Goal: Task Accomplishment & Management: Complete application form

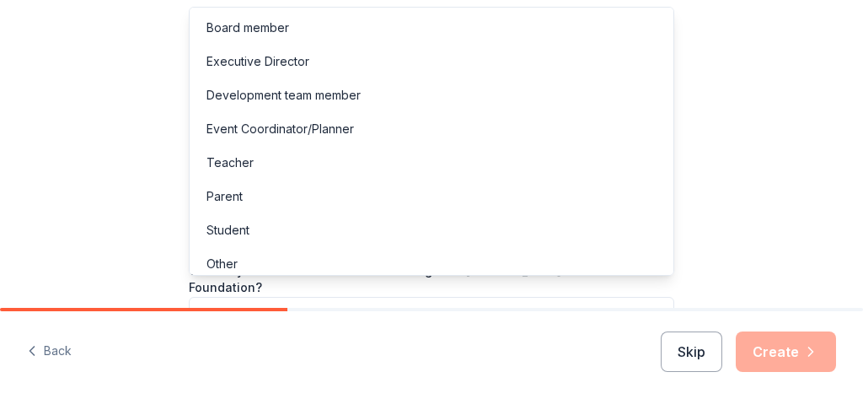
click at [212, 297] on button "button" at bounding box center [432, 314] width 486 height 35
click at [263, 22] on div "Board member" at bounding box center [248, 28] width 83 height 20
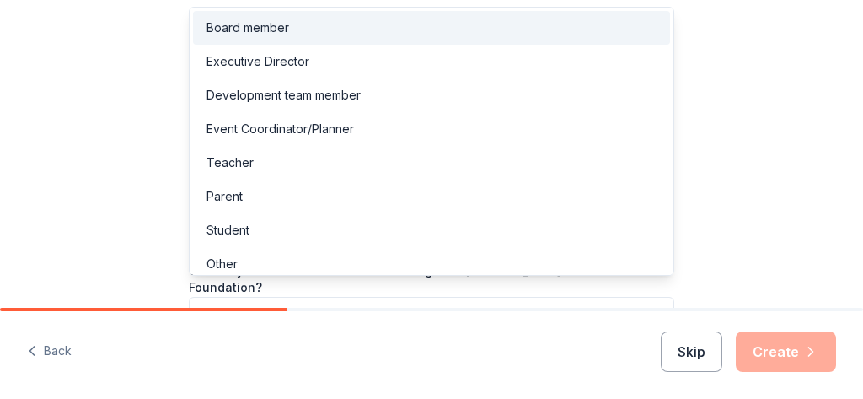
click at [205, 22] on div "Board member" at bounding box center [431, 28] width 477 height 34
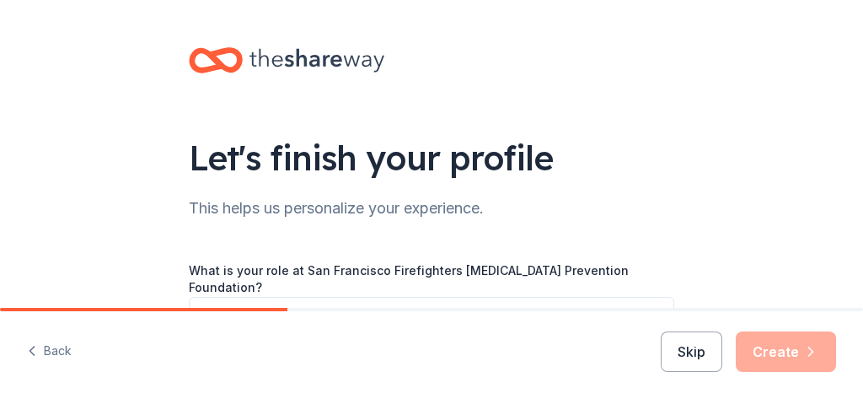
click at [690, 221] on div "Let's finish your profile This helps us personalize your experience. What is yo…" at bounding box center [432, 282] width 540 height 565
click at [794, 343] on div "Skip Create" at bounding box center [748, 351] width 175 height 40
click at [782, 345] on div "Skip Create" at bounding box center [748, 351] width 175 height 40
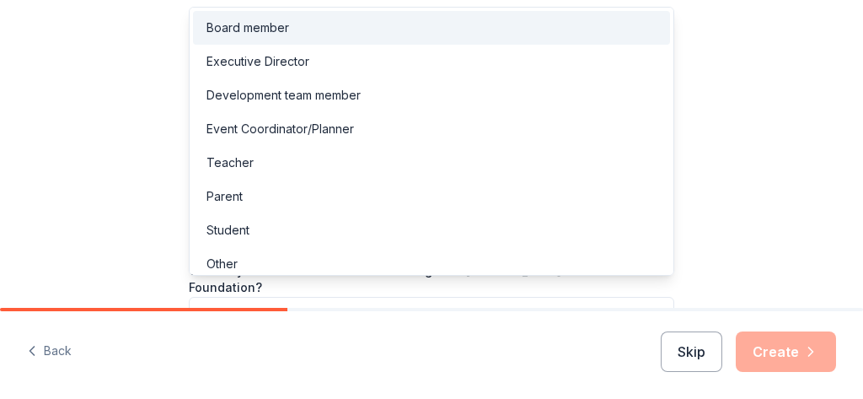
click at [654, 306] on icon "button" at bounding box center [655, 314] width 17 height 17
click at [275, 24] on div "Board member" at bounding box center [248, 28] width 83 height 20
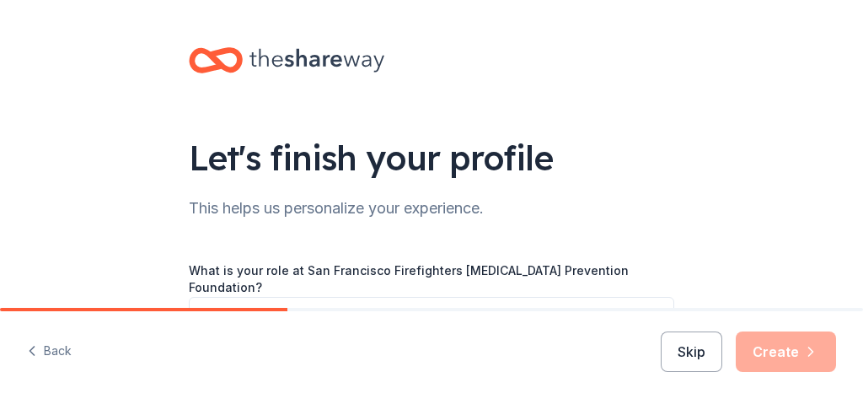
click at [128, 268] on div "Let's finish your profile This helps us personalize your experience. What is yo…" at bounding box center [431, 282] width 863 height 565
click at [690, 352] on button "Skip" at bounding box center [692, 351] width 62 height 40
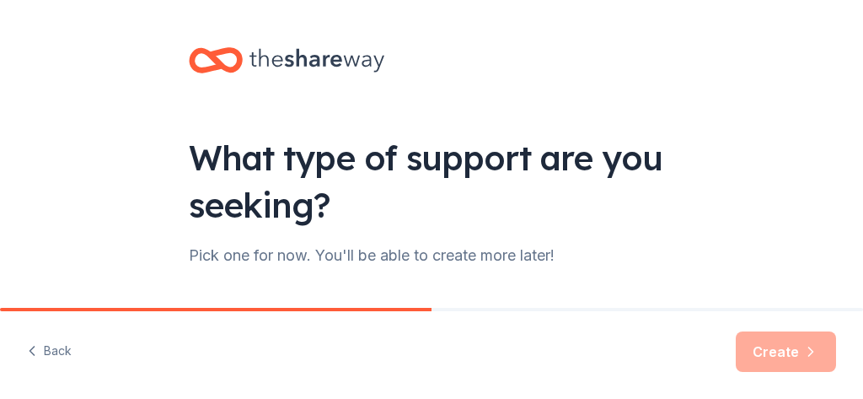
click at [504, 271] on div "What type of support are you seeking? Pick one for now. You'll be able to creat…" at bounding box center [432, 340] width 540 height 680
click at [59, 347] on button "Back" at bounding box center [49, 351] width 45 height 35
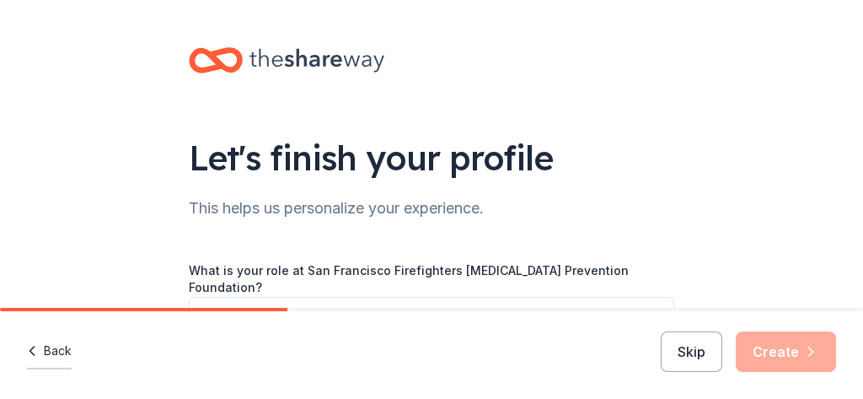
click at [58, 352] on button "Back" at bounding box center [49, 351] width 45 height 35
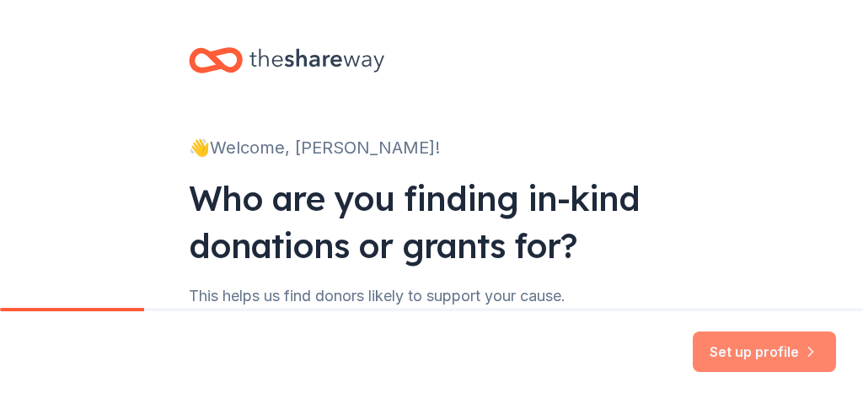
click at [738, 341] on button "Set up profile" at bounding box center [764, 351] width 143 height 40
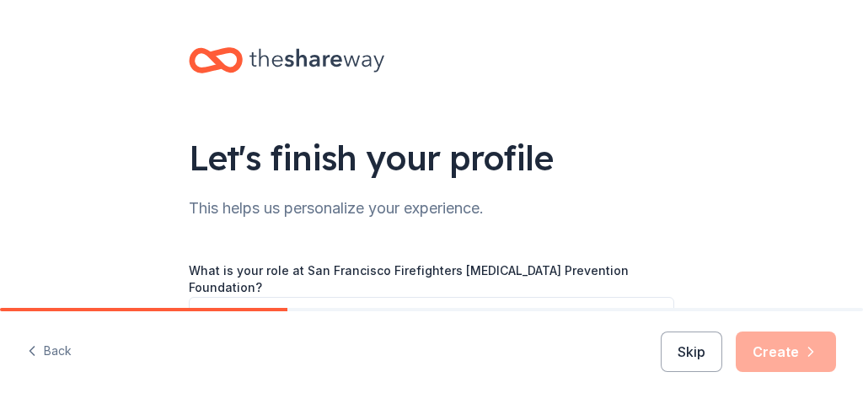
click at [658, 306] on icon "button" at bounding box center [655, 314] width 17 height 17
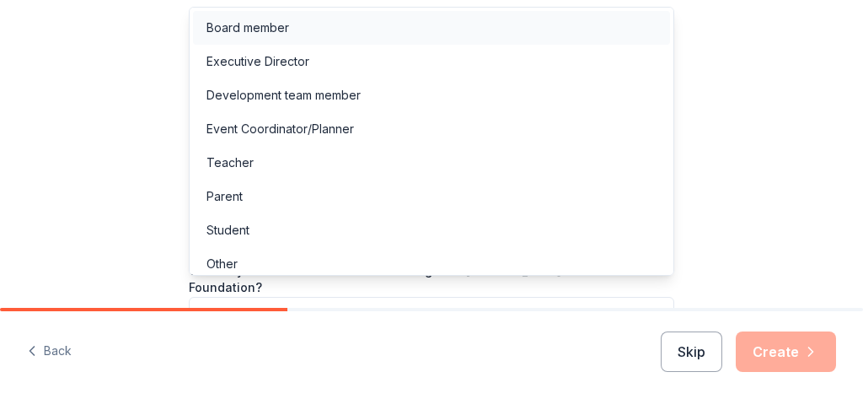
click at [289, 24] on div "Board member" at bounding box center [431, 28] width 477 height 34
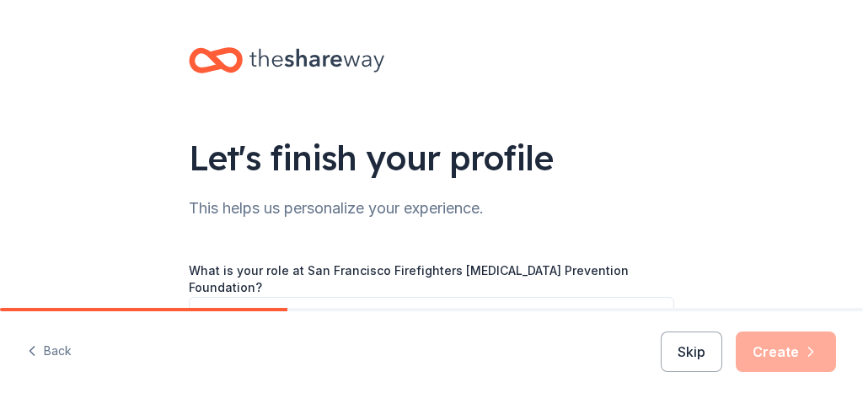
click at [618, 336] on div "Back Skip Create" at bounding box center [431, 355] width 863 height 88
click at [787, 352] on div "Skip Create" at bounding box center [748, 351] width 175 height 40
click at [697, 356] on button "Skip" at bounding box center [692, 351] width 62 height 40
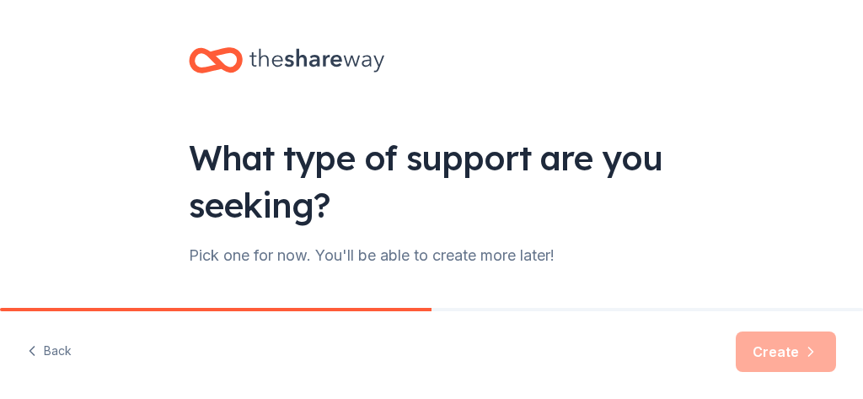
click at [459, 277] on div "What type of support are you seeking? Pick one for now. You'll be able to creat…" at bounding box center [432, 340] width 540 height 680
click at [618, 258] on div "Pick one for now. You'll be able to create more later!" at bounding box center [432, 255] width 486 height 27
click at [787, 353] on div "Create" at bounding box center [786, 351] width 100 height 40
click at [577, 347] on div "Back Create" at bounding box center [431, 355] width 863 height 88
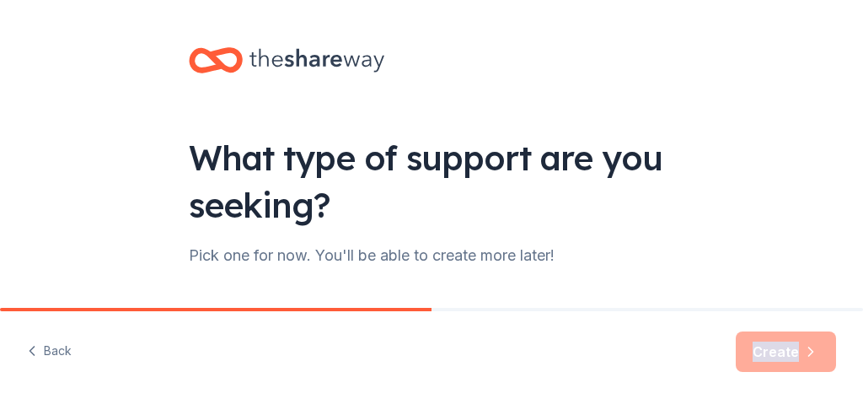
click at [812, 348] on div "Create" at bounding box center [786, 351] width 100 height 40
click at [622, 337] on div "Back Create" at bounding box center [431, 355] width 863 height 88
click at [635, 193] on div "What type of support are you seeking?" at bounding box center [432, 181] width 486 height 94
click at [443, 338] on div "Back Create" at bounding box center [431, 355] width 863 height 88
click at [318, 329] on div "Back Create" at bounding box center [431, 355] width 863 height 88
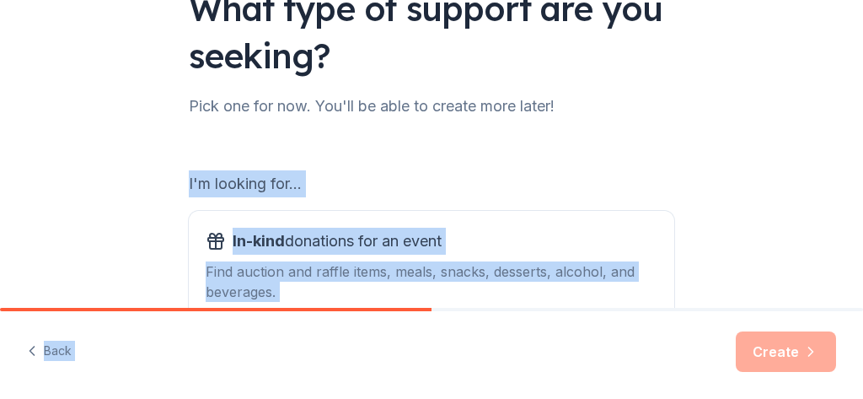
scroll to position [163, 0]
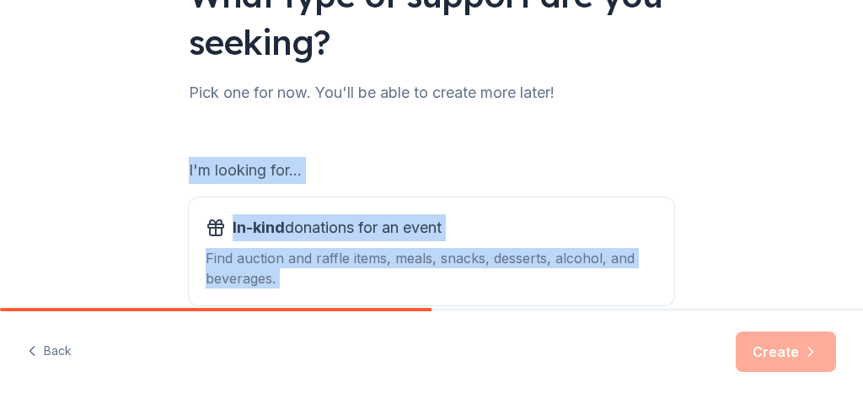
drag, startPoint x: 425, startPoint y: 307, endPoint x: 764, endPoint y: 196, distance: 356.5
click at [765, 249] on div "What type of support are you seeking? Pick one for now. You'll be able to creat…" at bounding box center [431, 177] width 863 height 680
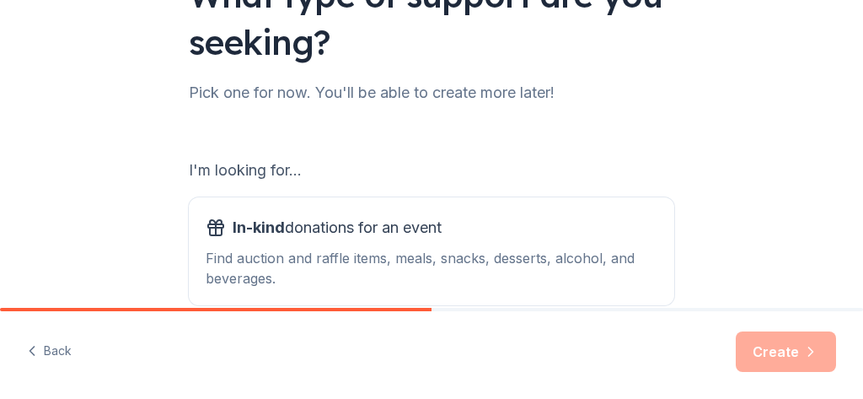
click at [753, 93] on div "What type of support are you seeking? Pick one for now. You'll be able to creat…" at bounding box center [431, 177] width 863 height 680
click at [718, 256] on div "What type of support are you seeking? Pick one for now. You'll be able to creat…" at bounding box center [431, 177] width 863 height 680
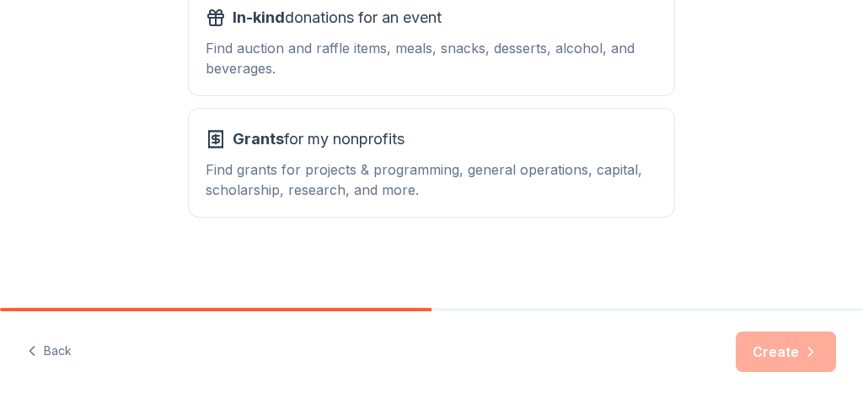
scroll to position [373, 0]
click at [356, 21] on span "In-kind donations for an event" at bounding box center [337, 17] width 209 height 27
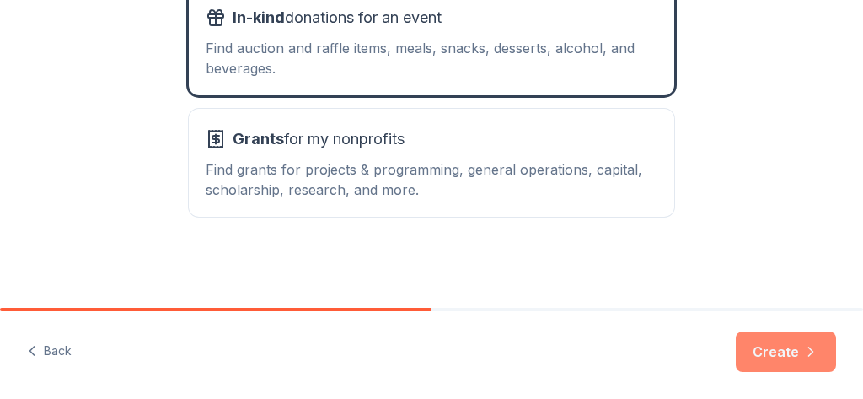
click at [770, 351] on button "Create" at bounding box center [786, 351] width 100 height 40
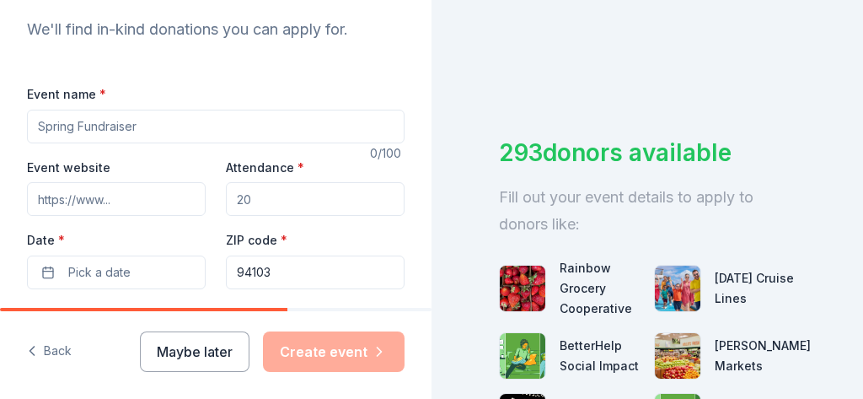
scroll to position [239, 0]
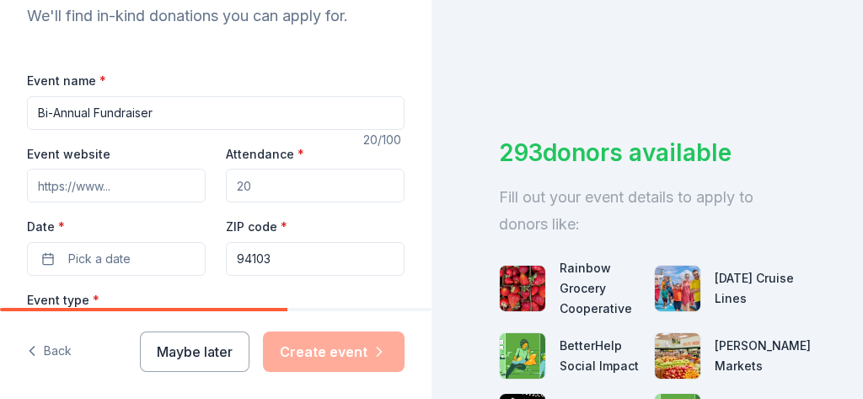
type input "Bi-Annual Fundraiser"
click at [53, 188] on input "Event website" at bounding box center [116, 186] width 179 height 34
type input "[DOMAIN_NAME]"
click at [268, 193] on input "Attendance *" at bounding box center [315, 186] width 179 height 34
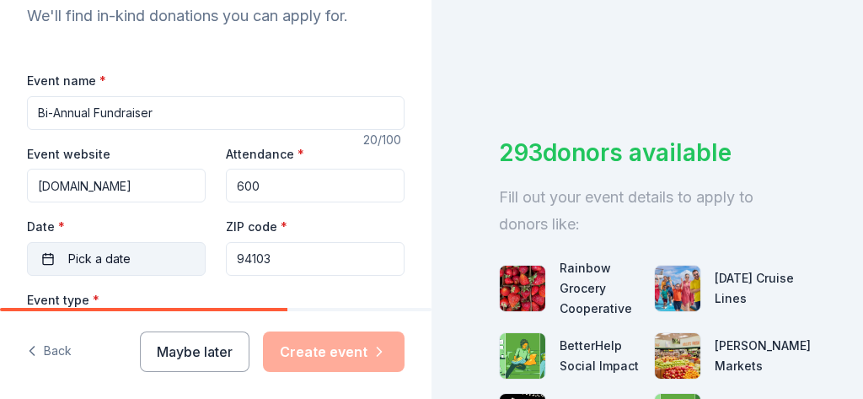
type input "600"
click at [147, 257] on button "Pick a date" at bounding box center [116, 259] width 179 height 34
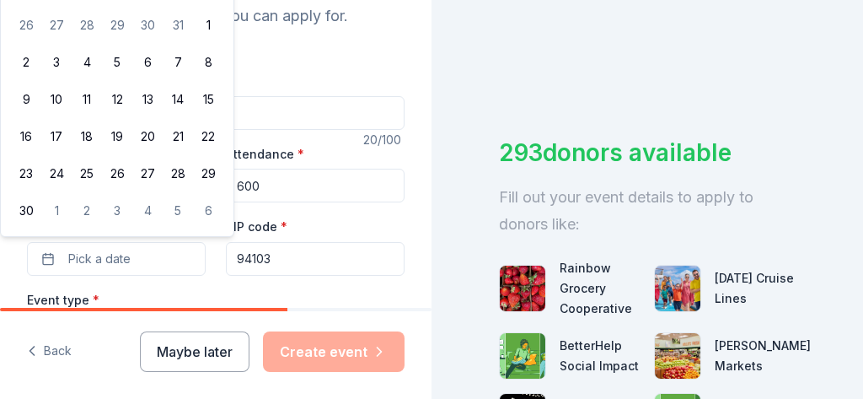
click at [90, 252] on span "Pick a date" at bounding box center [99, 259] width 62 height 20
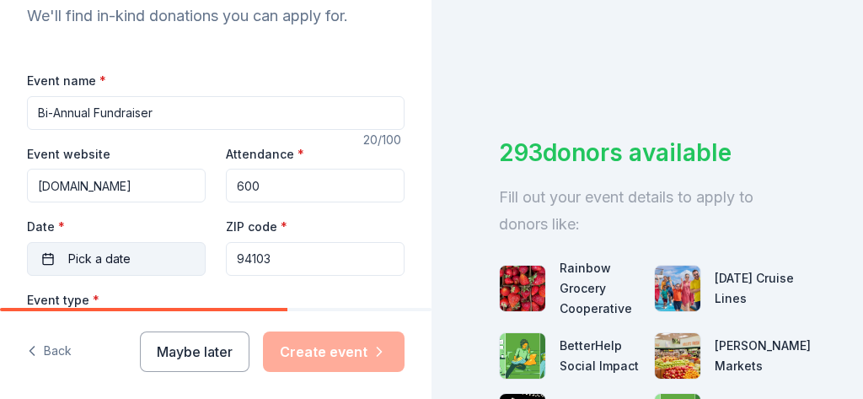
click at [46, 252] on button "Pick a date" at bounding box center [116, 259] width 179 height 34
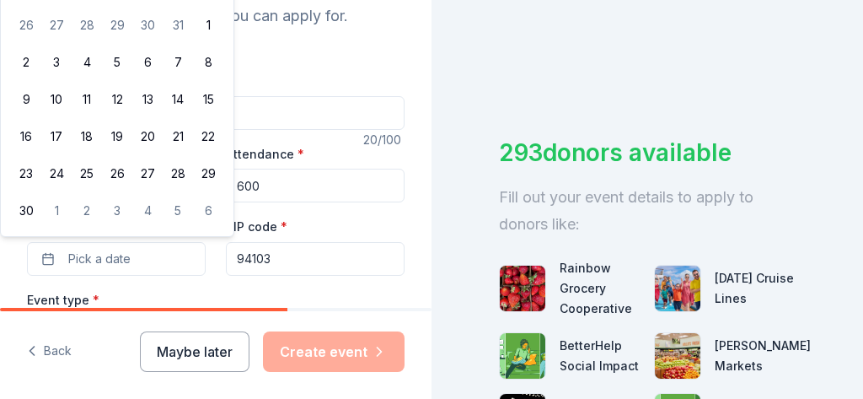
drag, startPoint x: 227, startPoint y: 43, endPoint x: 225, endPoint y: 119, distance: 75.9
click at [225, 119] on div "[DATE] Su Mo Tu We Th Fr Sa 26 27 28 29 30 31 1 2 3 4 5 6 7 8 9 10 11 12 13 14 …" at bounding box center [117, 87] width 233 height 298
click at [213, 4] on tbody "26 27 28 29 30 31 1 2 3 4 5 6 7 8 9 10 11 12 13 14 15 16 17 18 19 20 21 22 23 2…" at bounding box center [117, 114] width 212 height 223
click at [129, 254] on span "Pick a date" at bounding box center [99, 259] width 62 height 20
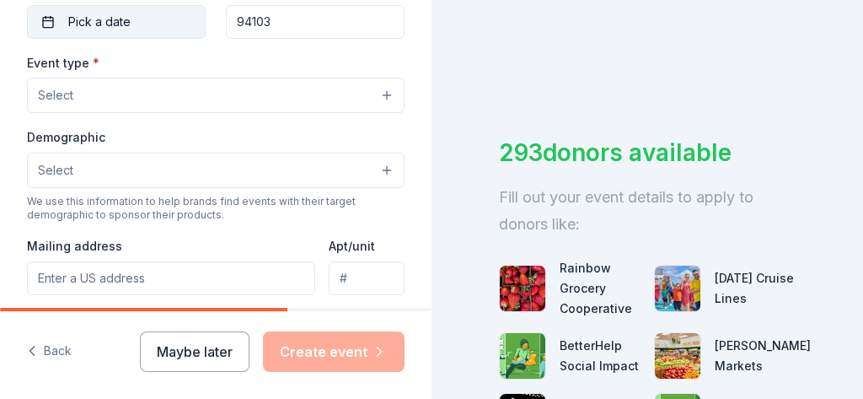
scroll to position [513, 0]
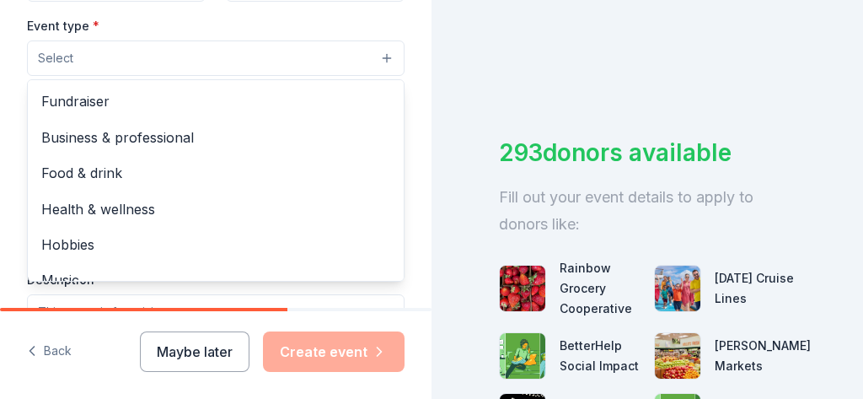
click at [387, 56] on button "Select" at bounding box center [216, 57] width 378 height 35
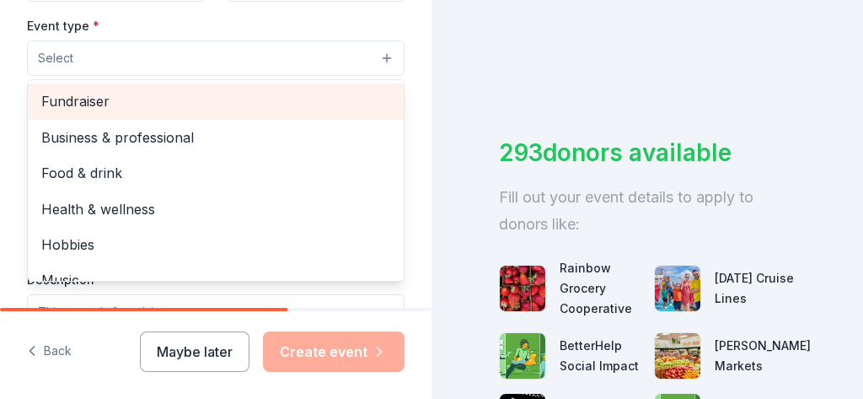
click at [104, 94] on span "Fundraiser" at bounding box center [215, 101] width 349 height 22
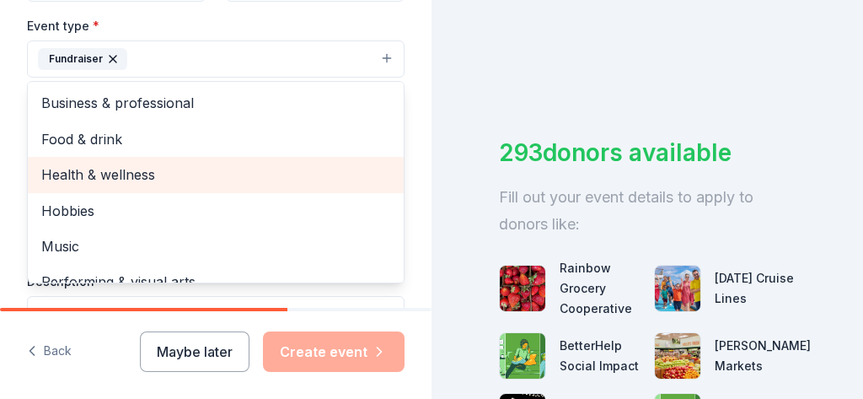
click at [170, 169] on span "Health & wellness" at bounding box center [215, 175] width 349 height 22
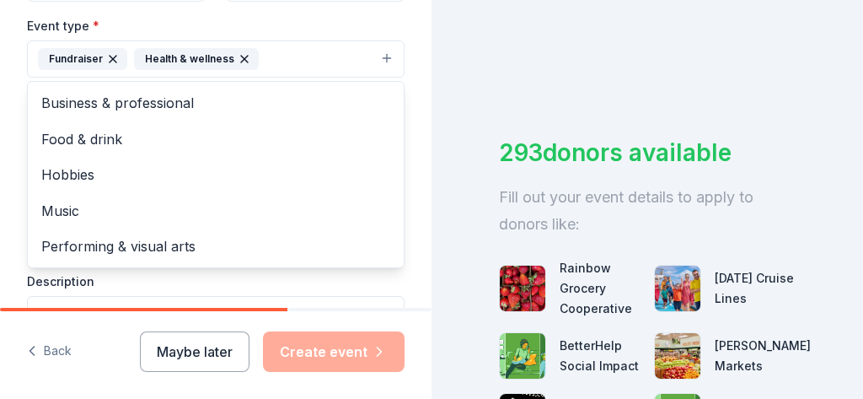
click at [323, 293] on div "Event type * Fundraiser Health & wellness Business & professional Food & drink …" at bounding box center [216, 193] width 378 height 357
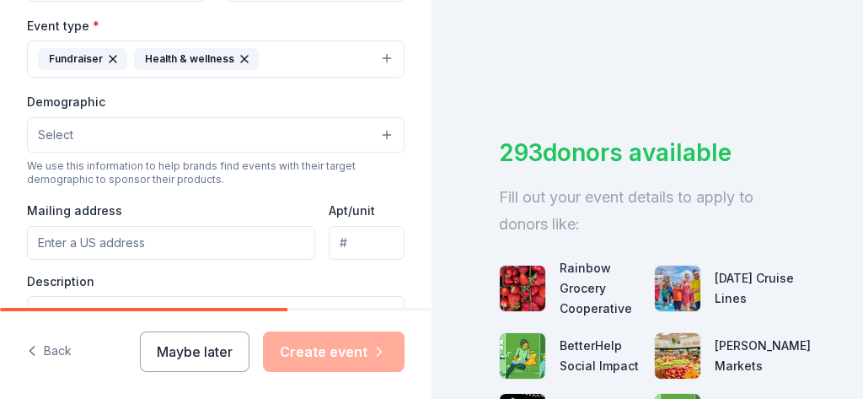
click at [213, 123] on button "Select" at bounding box center [216, 134] width 378 height 35
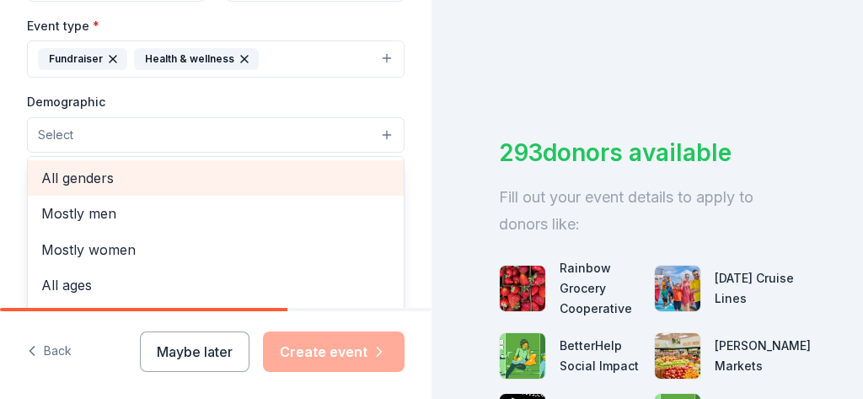
click at [107, 175] on span "All genders" at bounding box center [215, 178] width 349 height 22
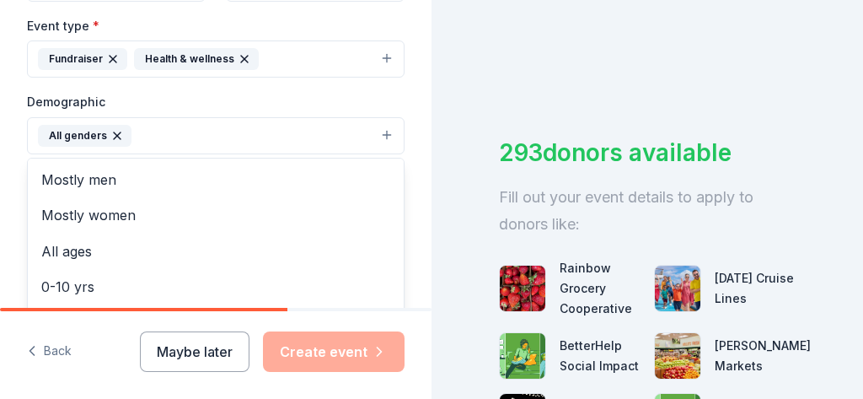
click at [410, 271] on div "Tell us about your event. We'll find in-kind donations you can apply for. Event…" at bounding box center [216, 73] width 432 height 1173
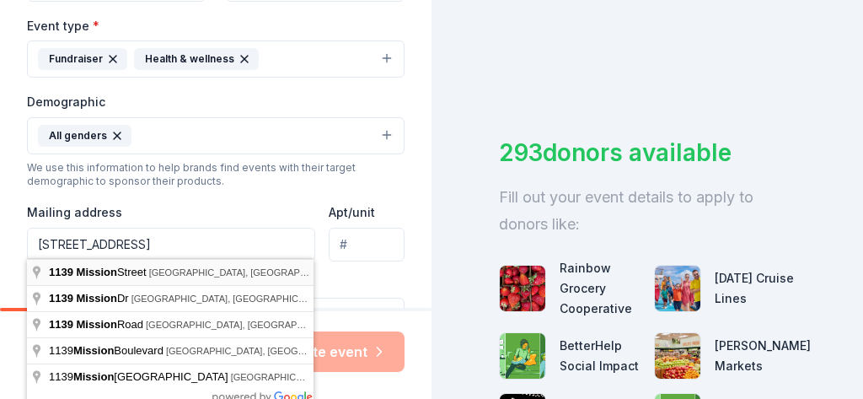
type input "[STREET_ADDRESS]"
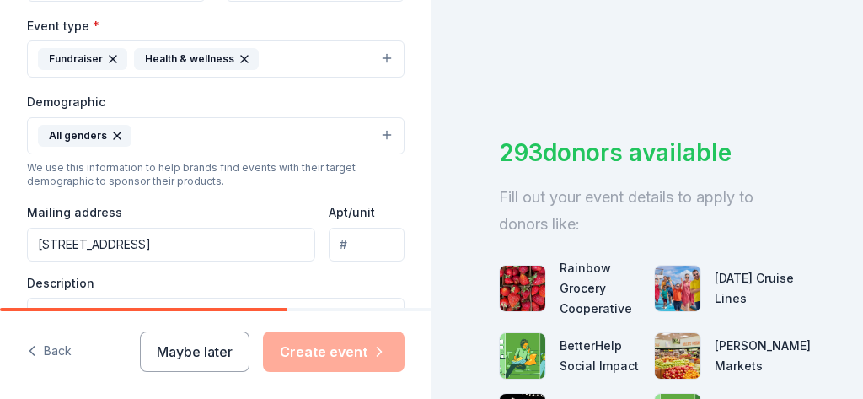
click at [223, 278] on div "Description" at bounding box center [216, 324] width 378 height 99
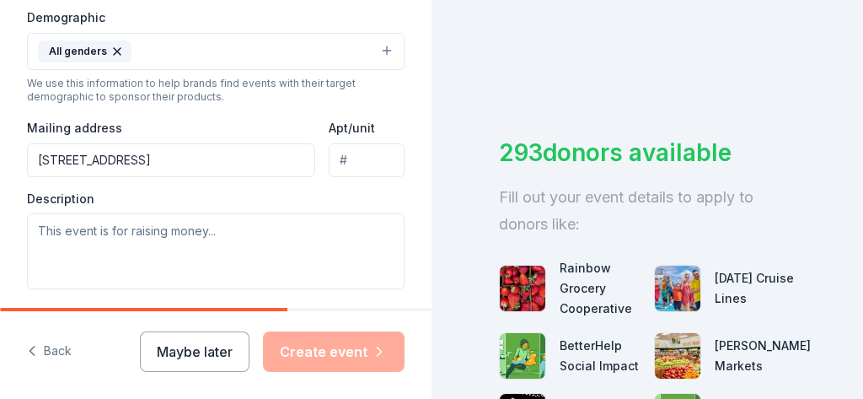
scroll to position [599, 0]
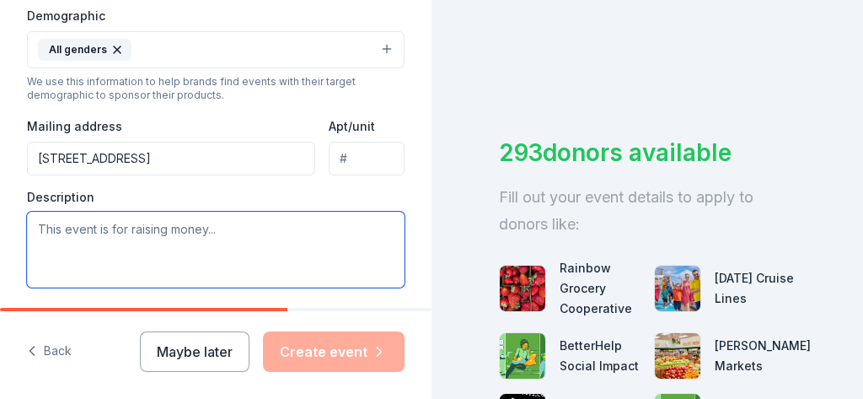
click at [56, 225] on textarea at bounding box center [216, 250] width 378 height 76
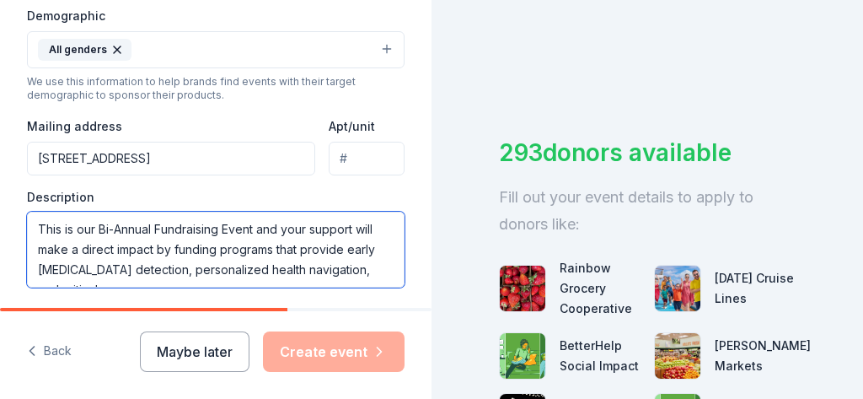
scroll to position [10, 0]
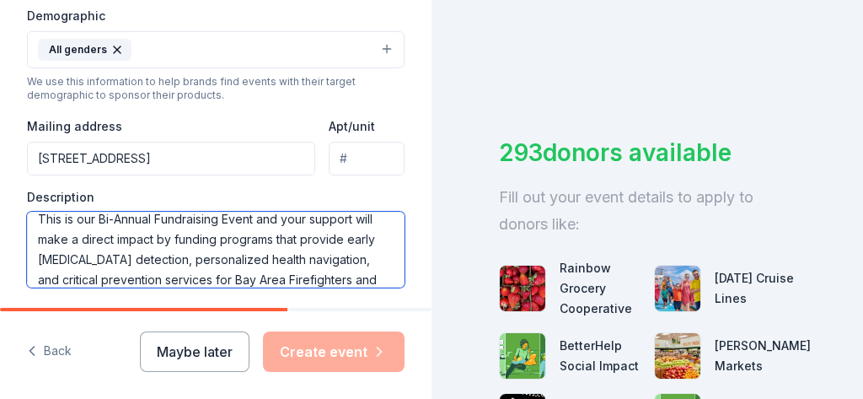
type textarea "This is our Bi-Annual Fundraising Event and your support will make a direct imp…"
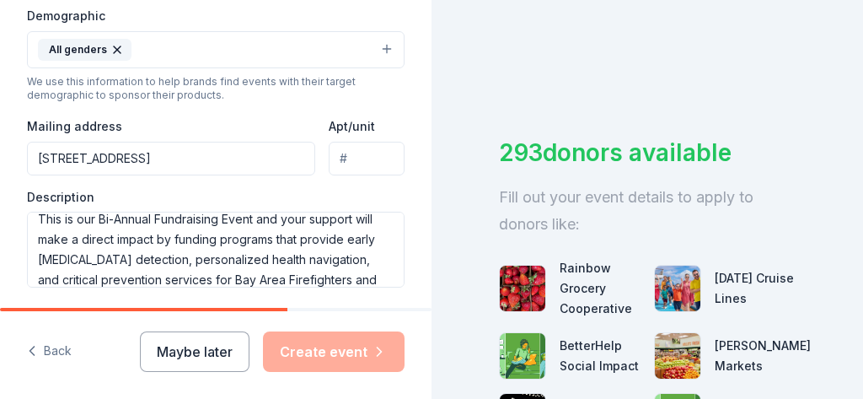
click at [362, 287] on div "Event name * Bi-Annual Fundraiser 20 /100 Event website [DOMAIN_NAME] Attendanc…" at bounding box center [216, 101] width 378 height 782
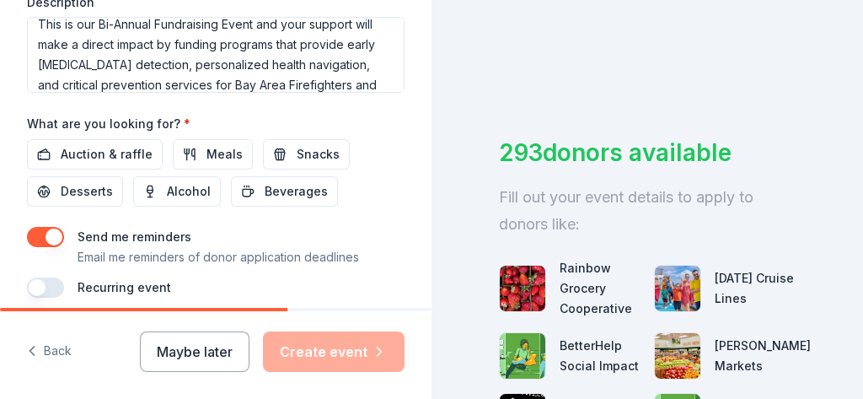
scroll to position [798, 0]
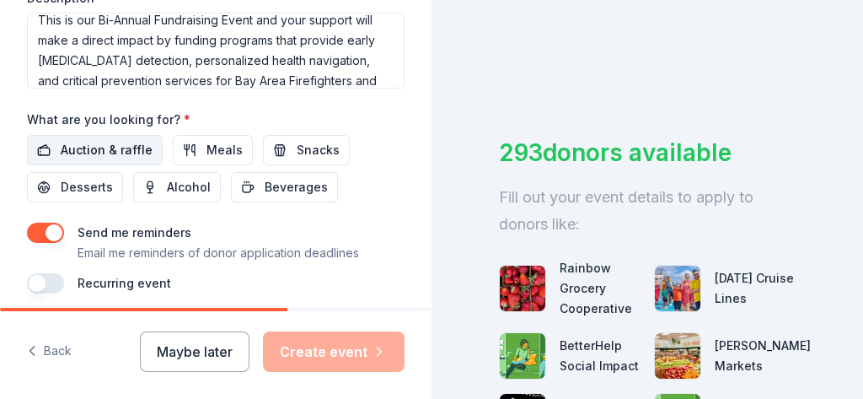
click at [99, 142] on span "Auction & raffle" at bounding box center [107, 150] width 92 height 20
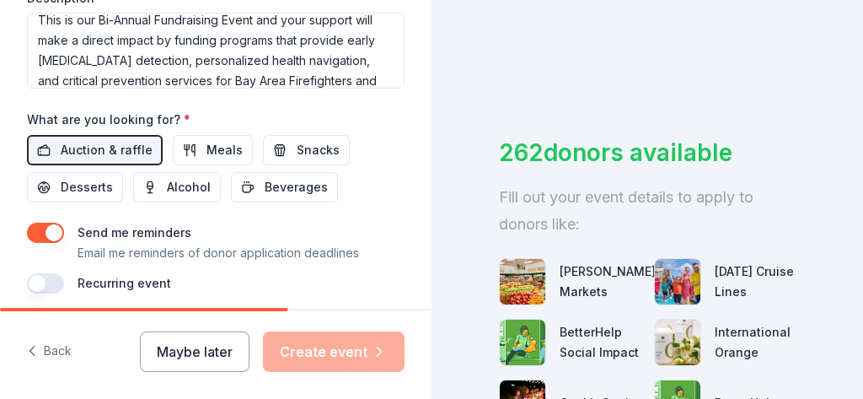
click at [368, 277] on div "Recurring event" at bounding box center [216, 283] width 378 height 20
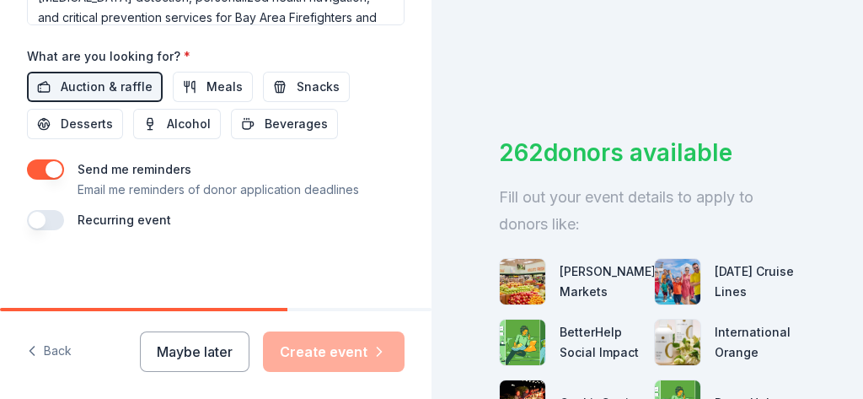
scroll to position [861, 0]
click at [362, 352] on div "Maybe later Create event" at bounding box center [272, 351] width 265 height 40
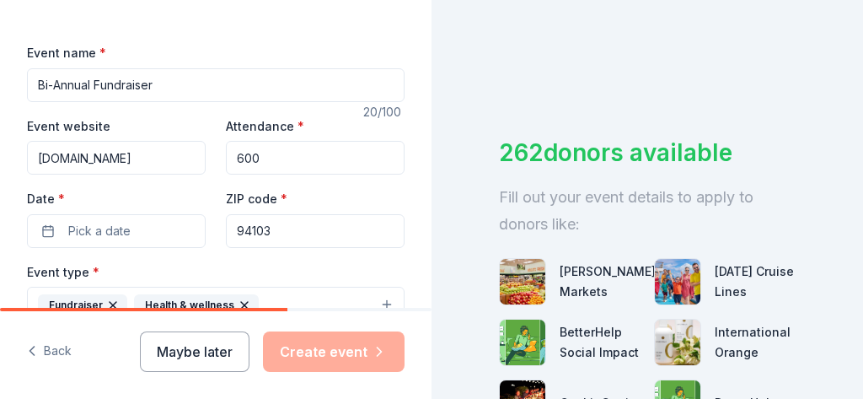
scroll to position [263, 0]
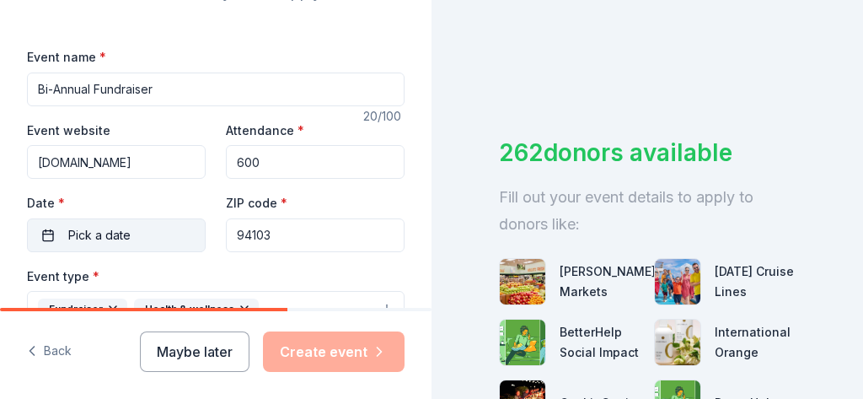
click at [150, 231] on button "Pick a date" at bounding box center [116, 235] width 179 height 34
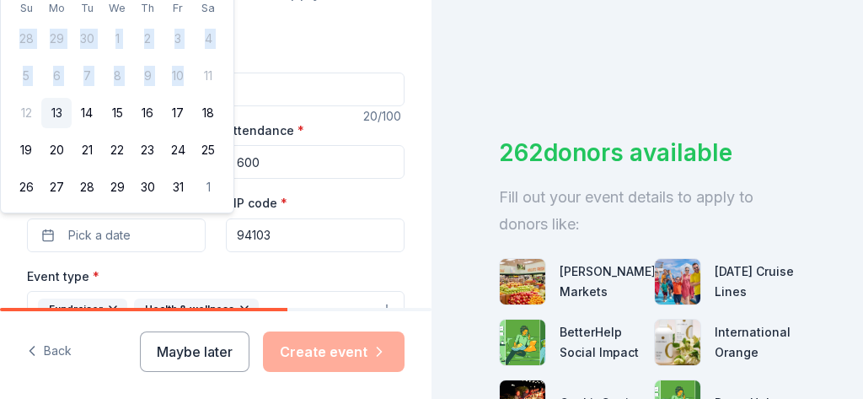
drag, startPoint x: 216, startPoint y: 69, endPoint x: 223, endPoint y: 52, distance: 18.5
click at [223, 54] on div "[DATE] Su Mo Tu We Th Fr Sa 28 29 30 1 2 3 4 5 6 7 8 9 10 11 12 13 14 15 16 17 …" at bounding box center [117, 82] width 233 height 261
click at [218, 36] on td "4" at bounding box center [208, 39] width 30 height 30
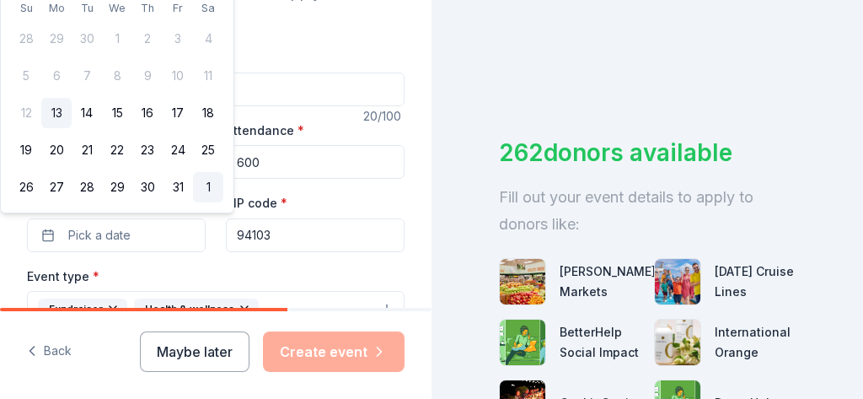
click at [221, 198] on button "1" at bounding box center [208, 187] width 30 height 30
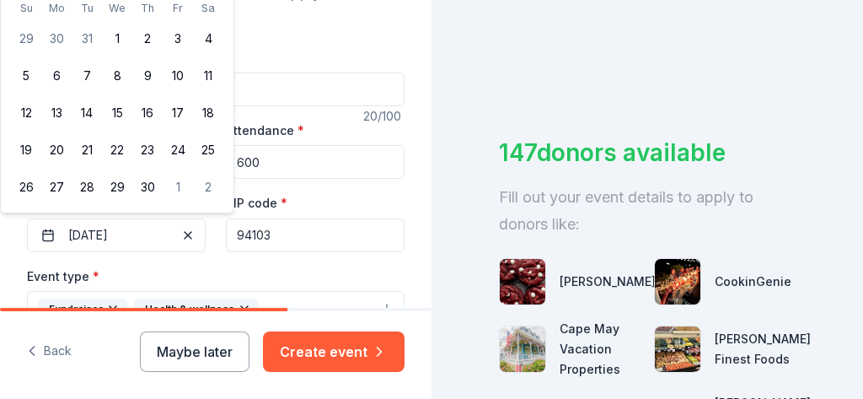
click at [223, 8] on div "[DATE] Su Mo Tu We Th Fr Sa 29 30 31 1 2 3 4 5 6 7 8 9 10 11 12 13 14 15 16 17 …" at bounding box center [117, 82] width 233 height 261
click at [10, 13] on div "[DATE] Su Mo Tu We Th Fr Sa 29 30 31 1 2 3 4 5 6 7 8 9 10 11 12 13 14 15 16 17 …" at bounding box center [117, 82] width 233 height 261
click at [166, 34] on button "3" at bounding box center [178, 39] width 30 height 30
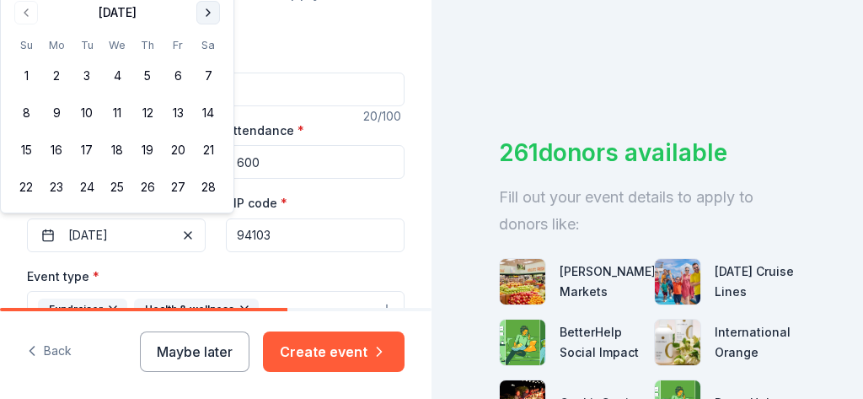
click at [211, 8] on button "Go to next month" at bounding box center [208, 13] width 24 height 24
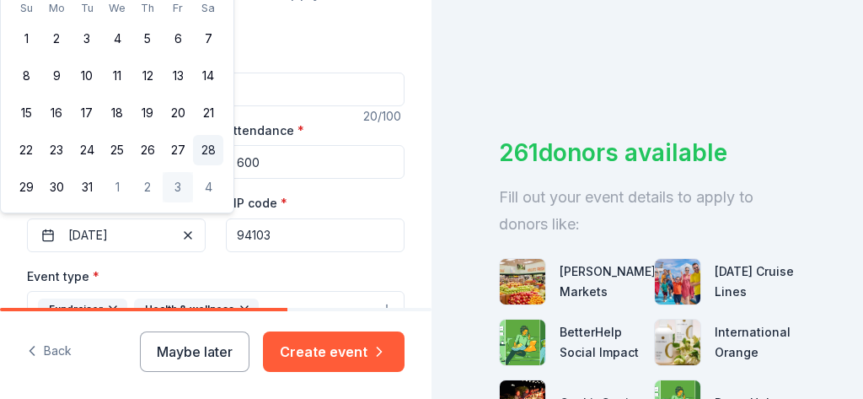
click at [212, 143] on button "28" at bounding box center [208, 150] width 30 height 30
click at [464, 191] on div "261 donors available Fill out your event details to apply to donors like: [PERS…" at bounding box center [648, 199] width 432 height 399
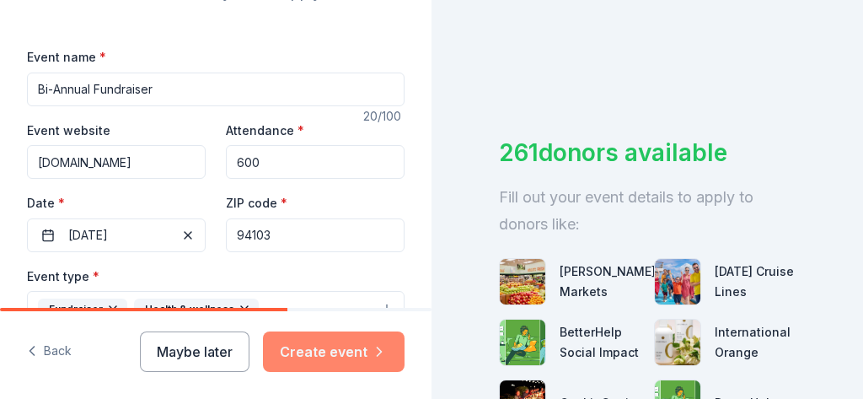
click at [347, 348] on button "Create event" at bounding box center [334, 351] width 142 height 40
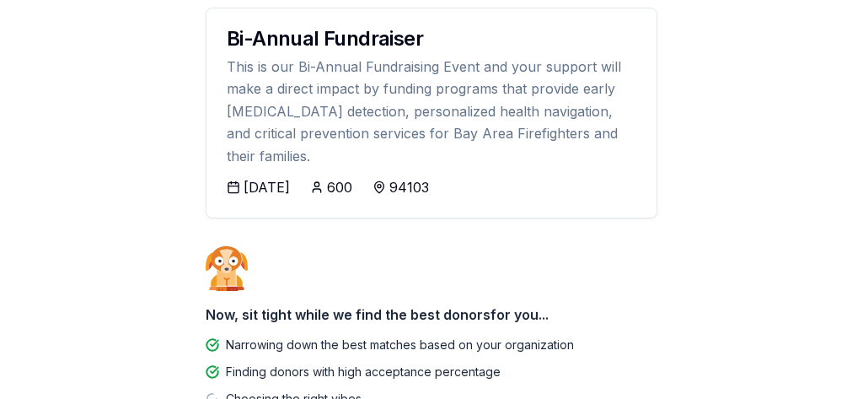
scroll to position [217, 0]
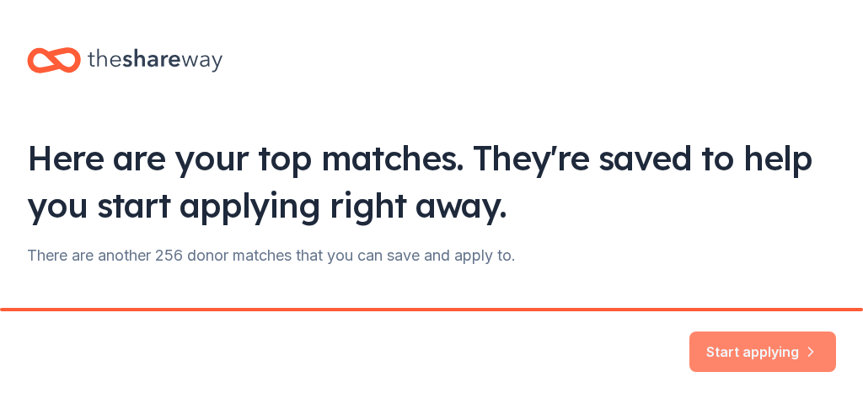
click at [761, 344] on button "Start applying" at bounding box center [763, 342] width 147 height 40
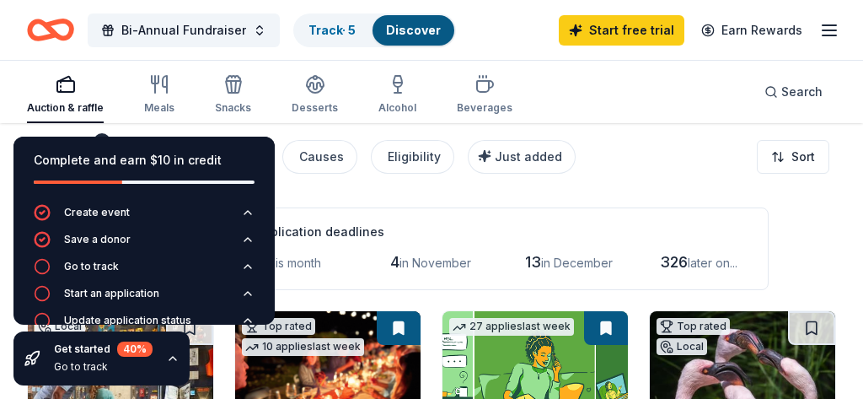
click at [825, 216] on div "343 results in [GEOGRAPHIC_DATA], [GEOGRAPHIC_DATA] Application deadlines 0 thi…" at bounding box center [431, 248] width 809 height 83
click at [285, 181] on div "Complete and earn $10 in credit Create event Save a donor Go to track Start an …" at bounding box center [144, 261] width 288 height 276
click at [803, 252] on div "343 results in [GEOGRAPHIC_DATA], [GEOGRAPHIC_DATA] Application deadlines 0 thi…" at bounding box center [431, 248] width 809 height 83
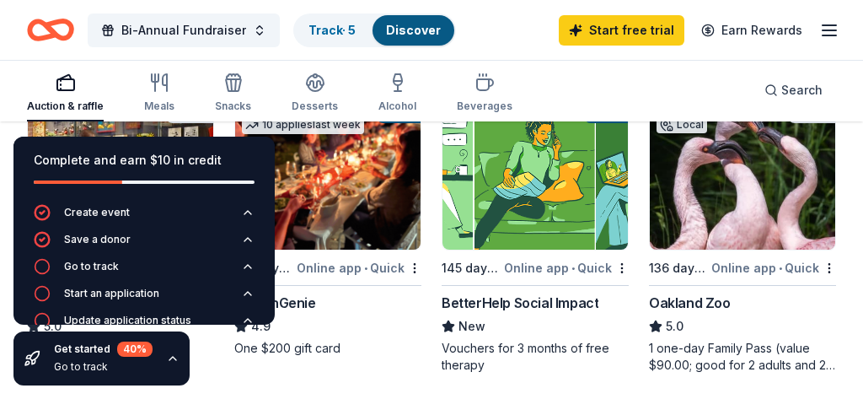
scroll to position [234, 0]
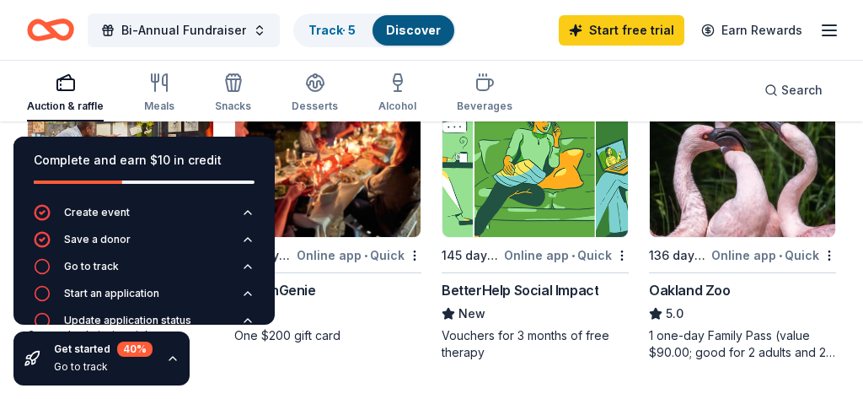
click at [171, 359] on icon "button" at bounding box center [172, 358] width 13 height 13
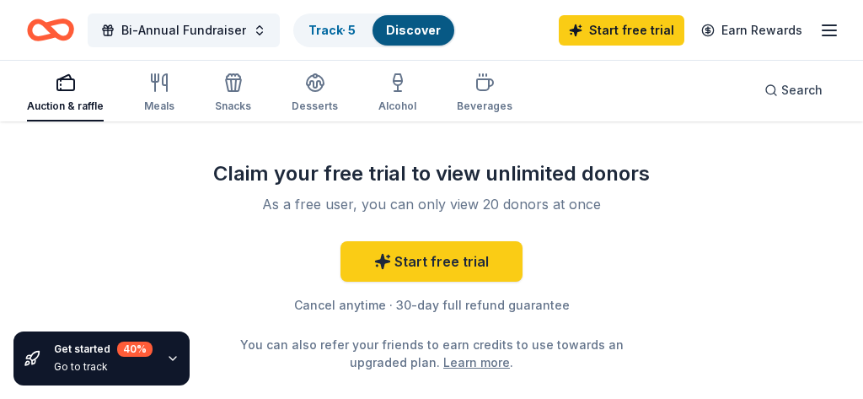
scroll to position [2086, 0]
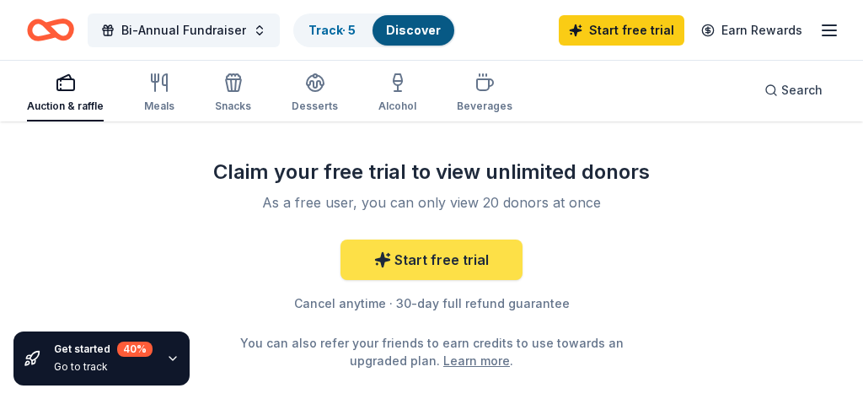
click at [429, 261] on link "Start free trial" at bounding box center [432, 259] width 182 height 40
click at [459, 256] on link "Start free trial" at bounding box center [432, 259] width 182 height 40
